Goal: Task Accomplishment & Management: Manage account settings

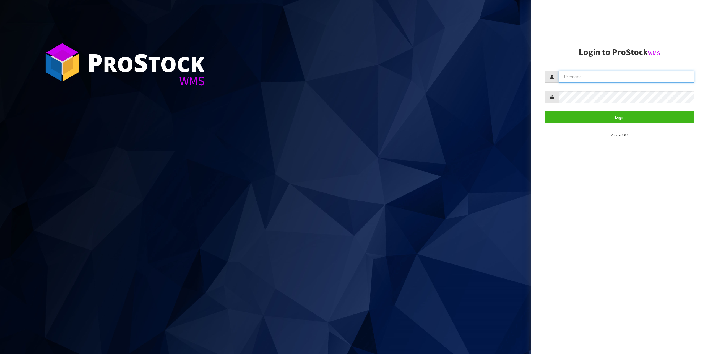
click at [580, 81] on input "text" at bounding box center [627, 77] width 136 height 12
type input "zubairmoolla"
click at [545, 111] on button "Login" at bounding box center [619, 117] width 149 height 12
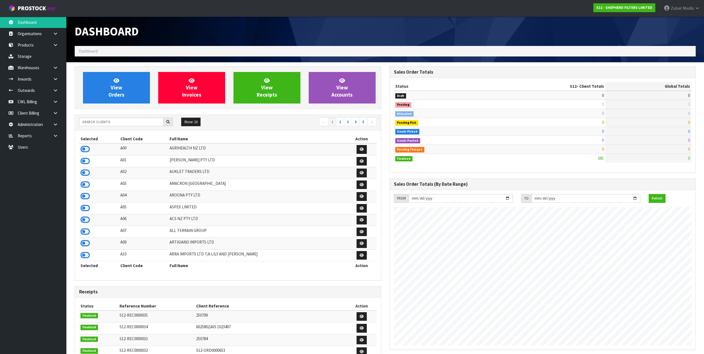
scroll to position [365, 314]
click at [115, 119] on input "text" at bounding box center [121, 122] width 84 height 9
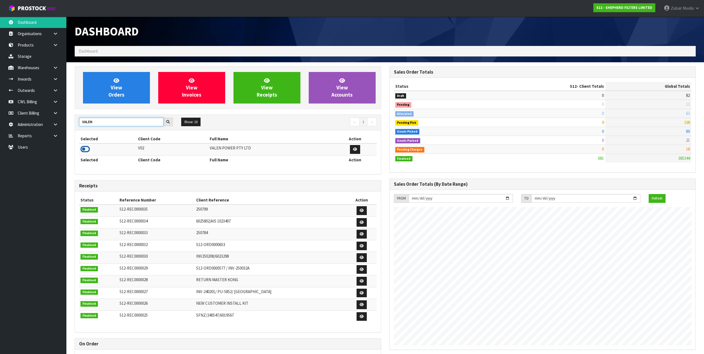
type input "VALEN"
click at [85, 148] on icon at bounding box center [84, 149] width 9 height 8
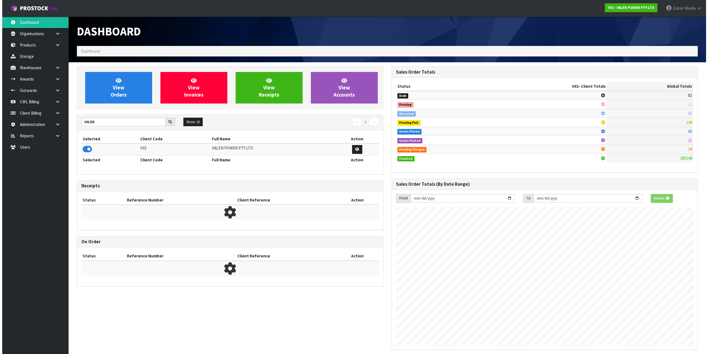
scroll to position [419, 314]
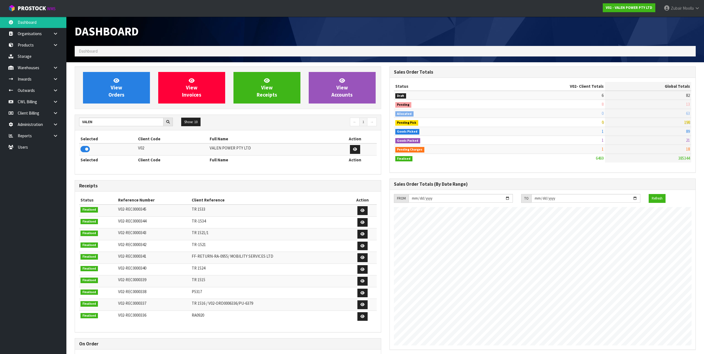
click at [458, 26] on div "Dashboard" at bounding box center [385, 31] width 629 height 29
click at [57, 137] on icon at bounding box center [55, 136] width 5 height 4
click at [56, 127] on link at bounding box center [58, 124] width 18 height 11
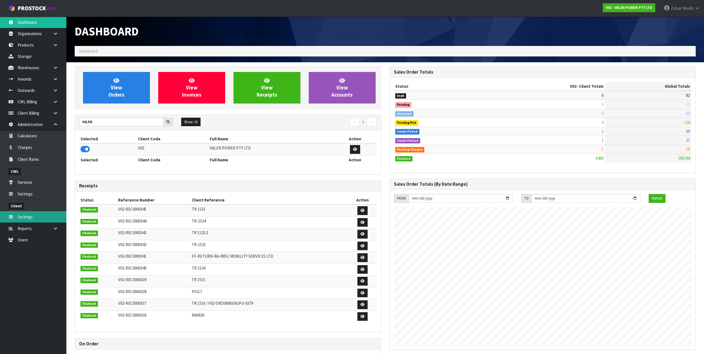
click at [43, 213] on link "Settings" at bounding box center [33, 216] width 66 height 11
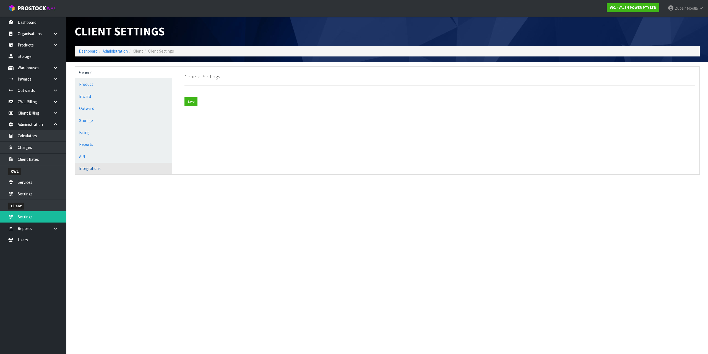
click at [125, 170] on link "Integrations" at bounding box center [123, 168] width 97 height 11
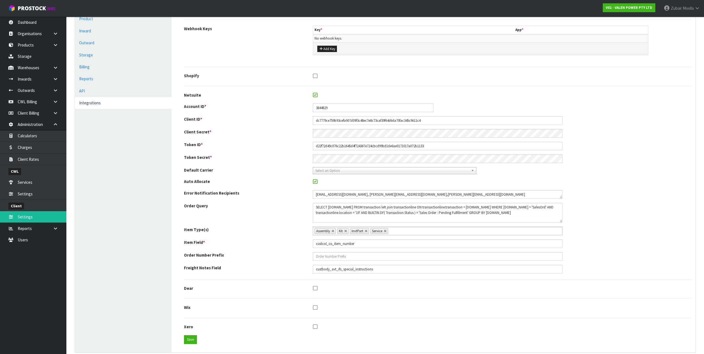
scroll to position [74, 0]
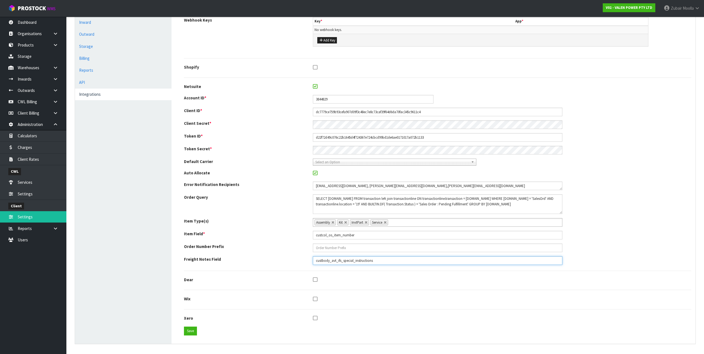
drag, startPoint x: 395, startPoint y: 261, endPoint x: 263, endPoint y: 262, distance: 131.7
click at [263, 262] on div "Freight Notes Field custbody_avt_ifs_special_instructions" at bounding box center [437, 260] width 515 height 9
click at [264, 262] on div "Freight Notes Field custbody_avt_ifs_special_instructions" at bounding box center [437, 260] width 515 height 9
click at [238, 233] on label "Item Field *" at bounding box center [244, 234] width 129 height 6
